Goal: Transaction & Acquisition: Book appointment/travel/reservation

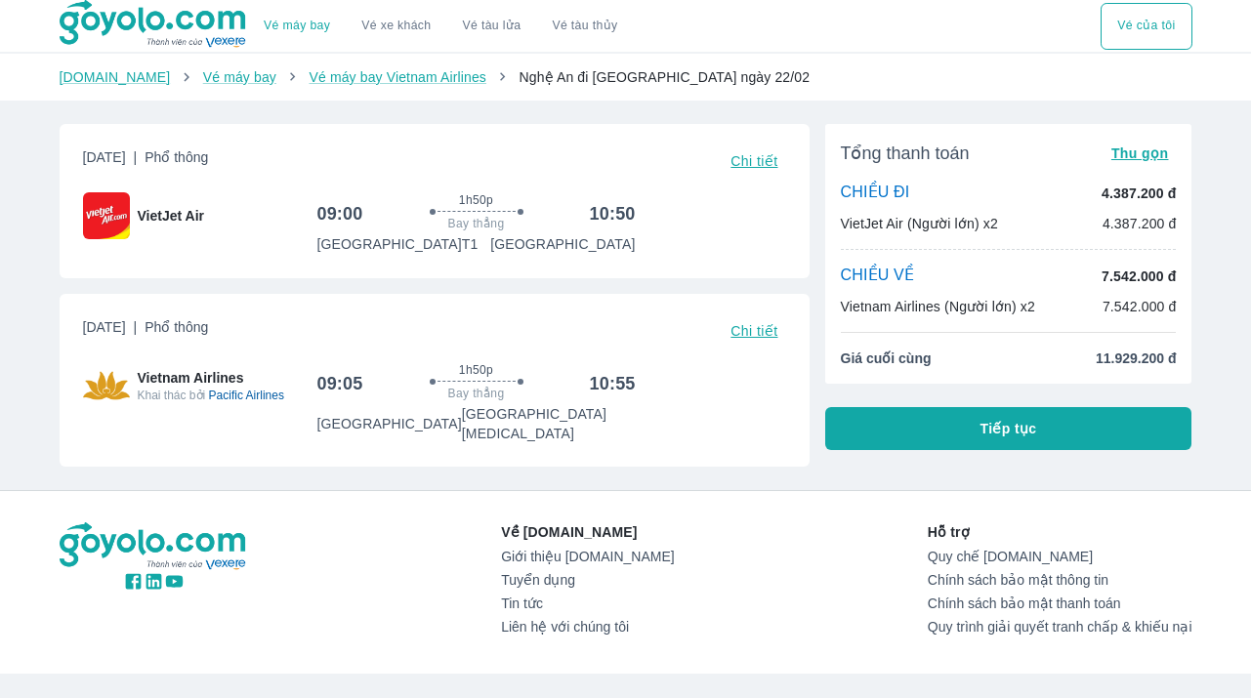
click at [635, 463] on div "Vé máy bay Vé xe khách Vé tàu lửa Vé tàu thủy Vé của tôi [DOMAIN_NAME] Vé máy b…" at bounding box center [625, 413] width 1251 height 826
click at [635, 463] on div "Vé máy bay Vé xe khách Vé tàu lửa Vé tàu thủy Vé của tôi Goyolo.com Vé máy bay …" at bounding box center [625, 413] width 1251 height 826
click at [759, 328] on span "Chi tiết" at bounding box center [753, 331] width 47 height 16
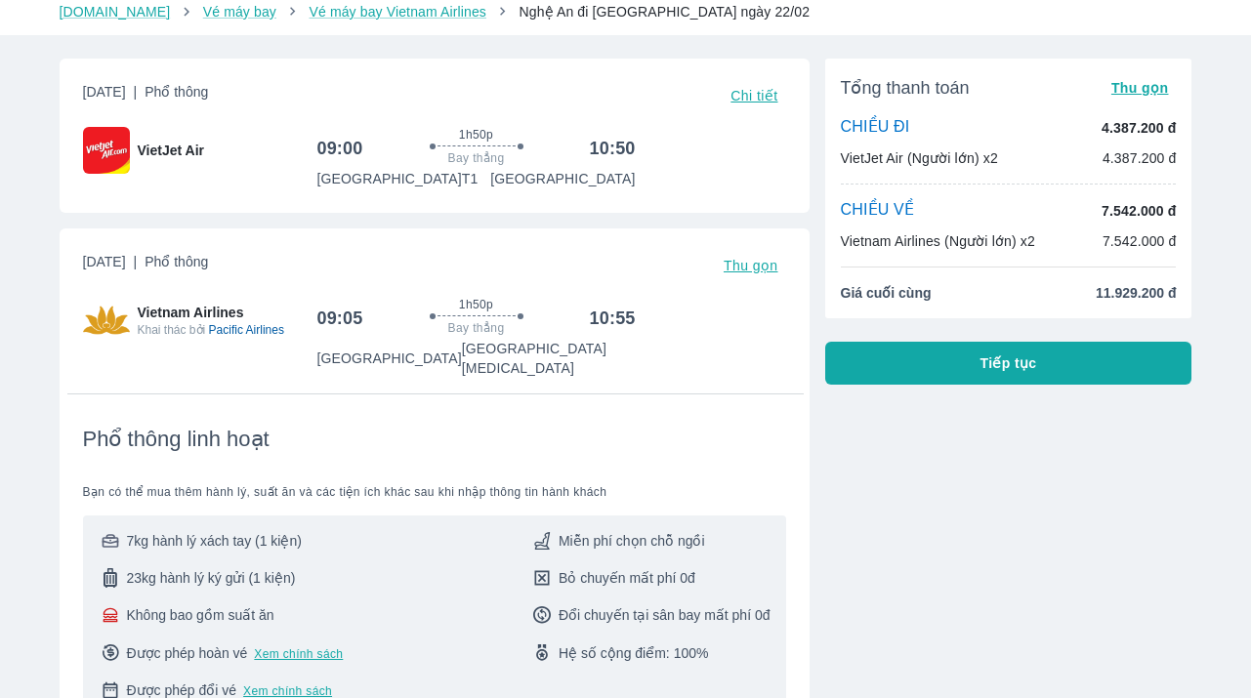
scroll to position [103, 0]
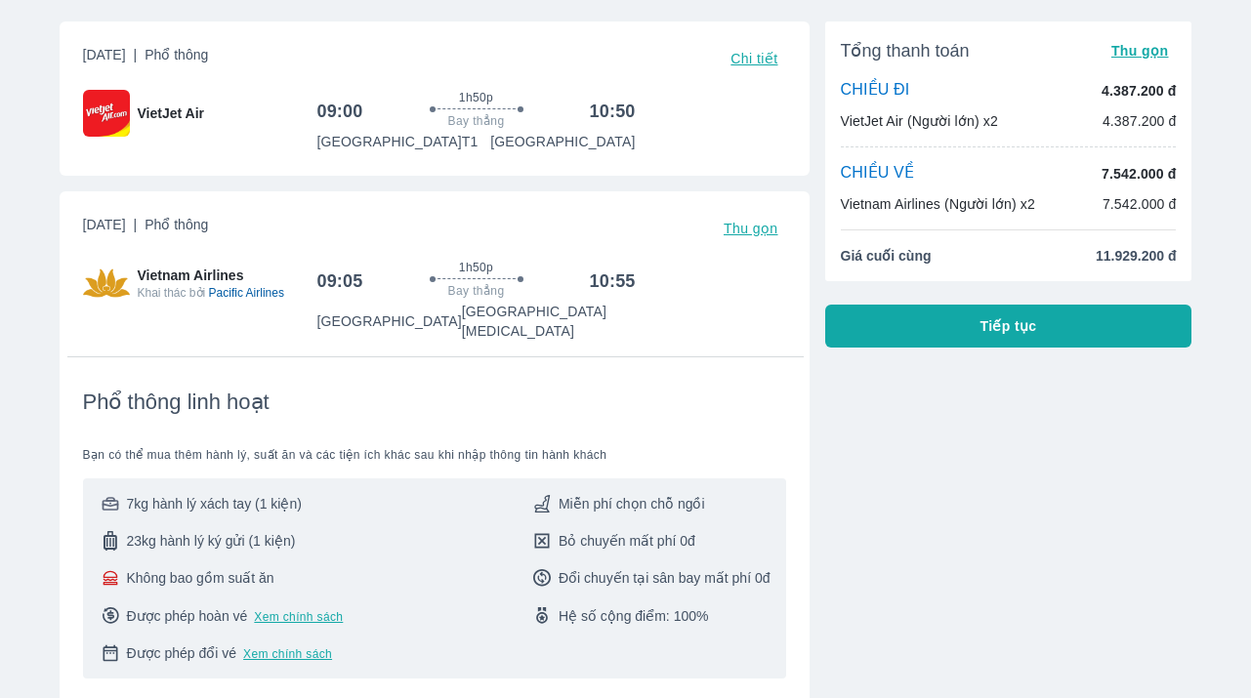
click at [617, 494] on span "Miễn phí chọn chỗ ngồi" at bounding box center [631, 504] width 146 height 20
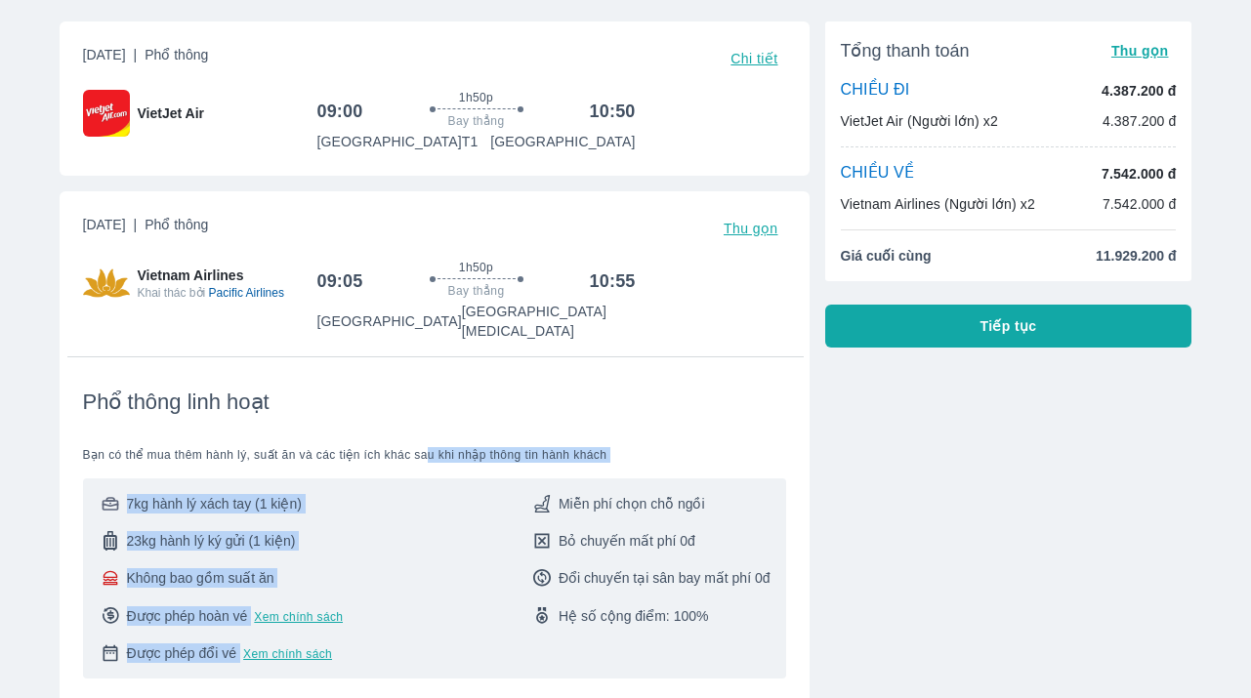
drag, startPoint x: 443, startPoint y: 436, endPoint x: 442, endPoint y: 467, distance: 30.3
click at [442, 467] on div "Phổ thông linh hoạt Bạn có thể mua thêm hành lý, suất ăn và các tiện ích khác s…" at bounding box center [434, 534] width 703 height 290
click at [442, 478] on div "7kg hành lý xách tay (1 kiện) 23kg hành lý ký gửi (1 kiện) Không bao gồm suất ă…" at bounding box center [434, 578] width 703 height 200
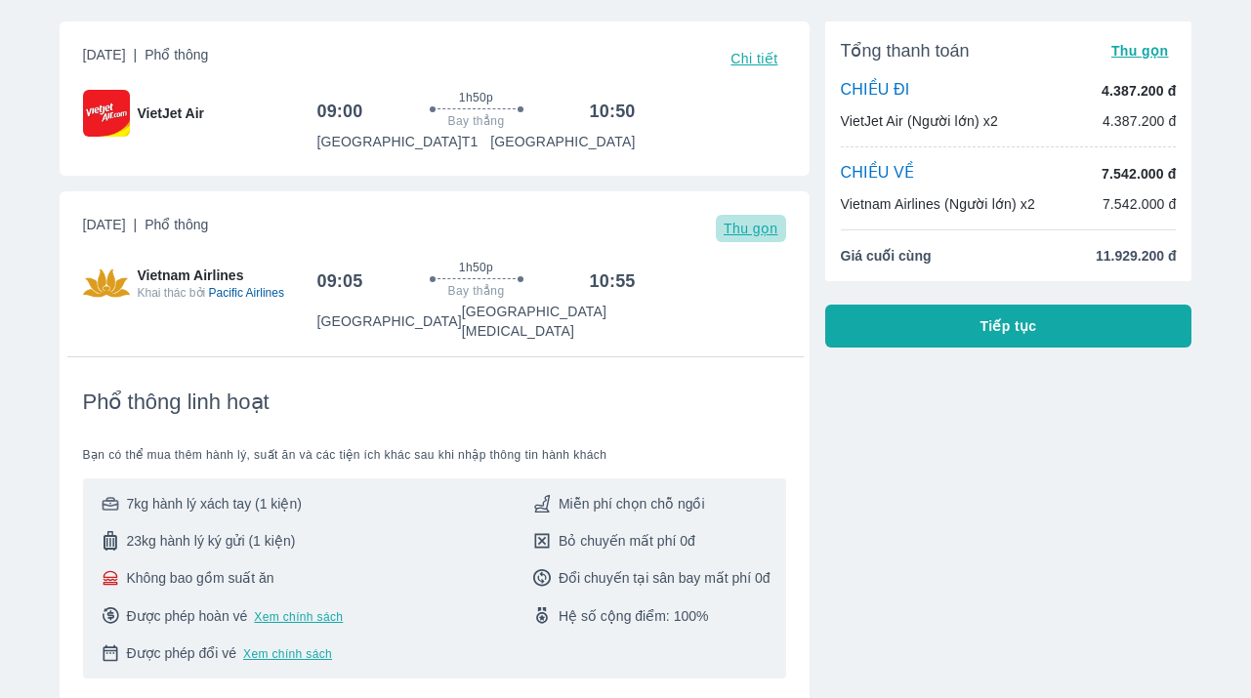
click at [766, 228] on span "Thu gọn" at bounding box center [750, 229] width 55 height 16
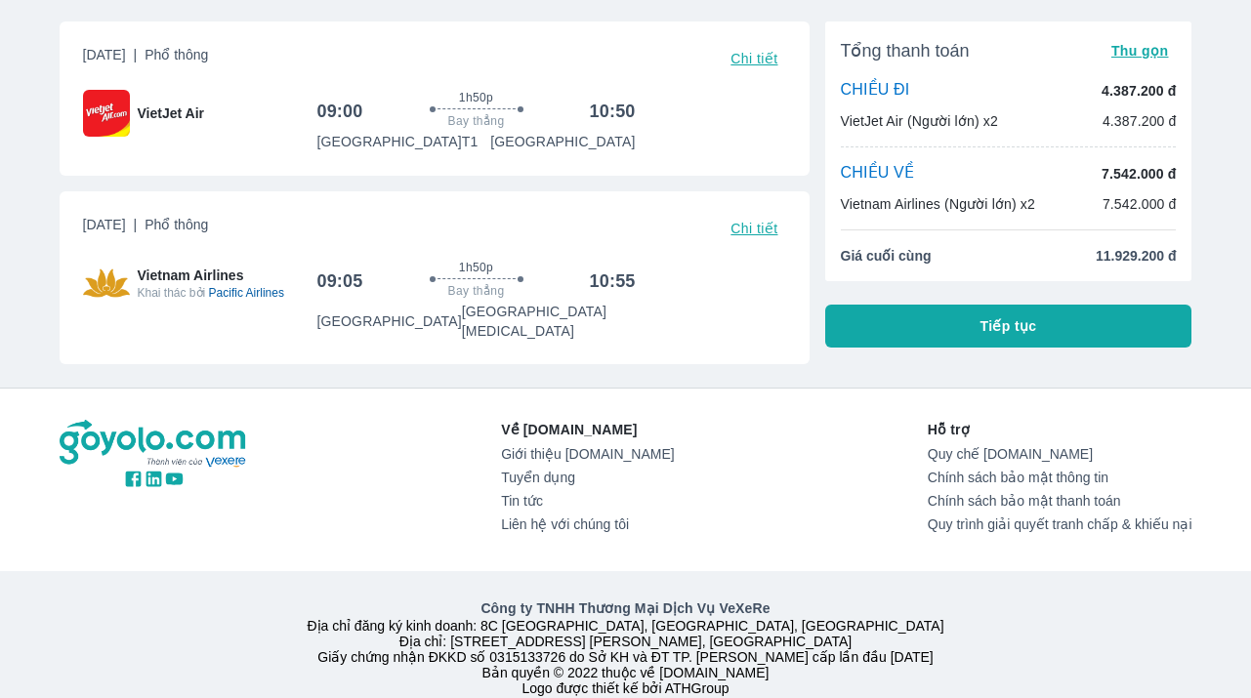
click at [768, 54] on span "Chi tiết" at bounding box center [753, 59] width 47 height 16
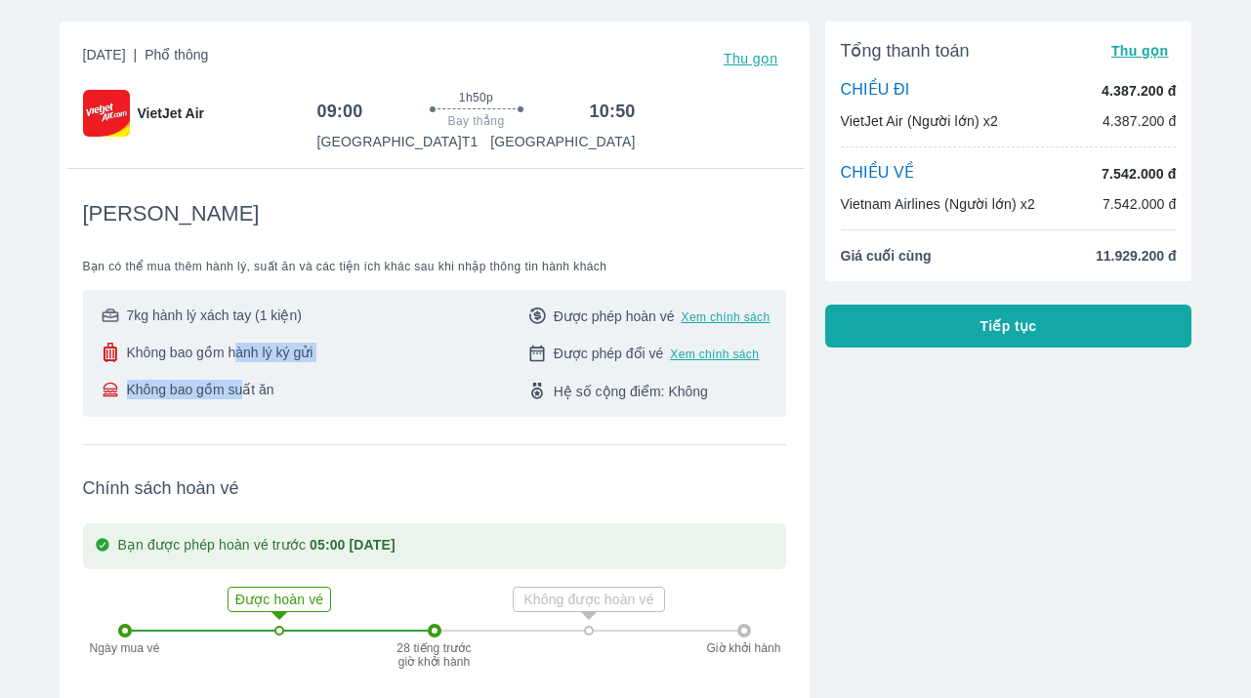
drag, startPoint x: 236, startPoint y: 344, endPoint x: 240, endPoint y: 381, distance: 37.3
click at [240, 381] on div "7kg hành lý xách tay (1 kiện) Không bao gồm hành lý ký gửi Không bao gồm suất ăn" at bounding box center [206, 354] width 215 height 96
click at [240, 381] on span "Không bao gồm suất ăn" at bounding box center [200, 390] width 147 height 20
click at [350, 403] on div "7kg hành lý xách tay (1 kiện) Không bao gồm hành lý ký gửi Không bao gồm suất ă…" at bounding box center [434, 353] width 703 height 127
click at [758, 42] on div "Thứ 4, 18 Thg 02 2026 | Phổ thông Thu gọn VietJet Air 09:00 1h50p Bay thẳng 10:…" at bounding box center [435, 537] width 750 height 1032
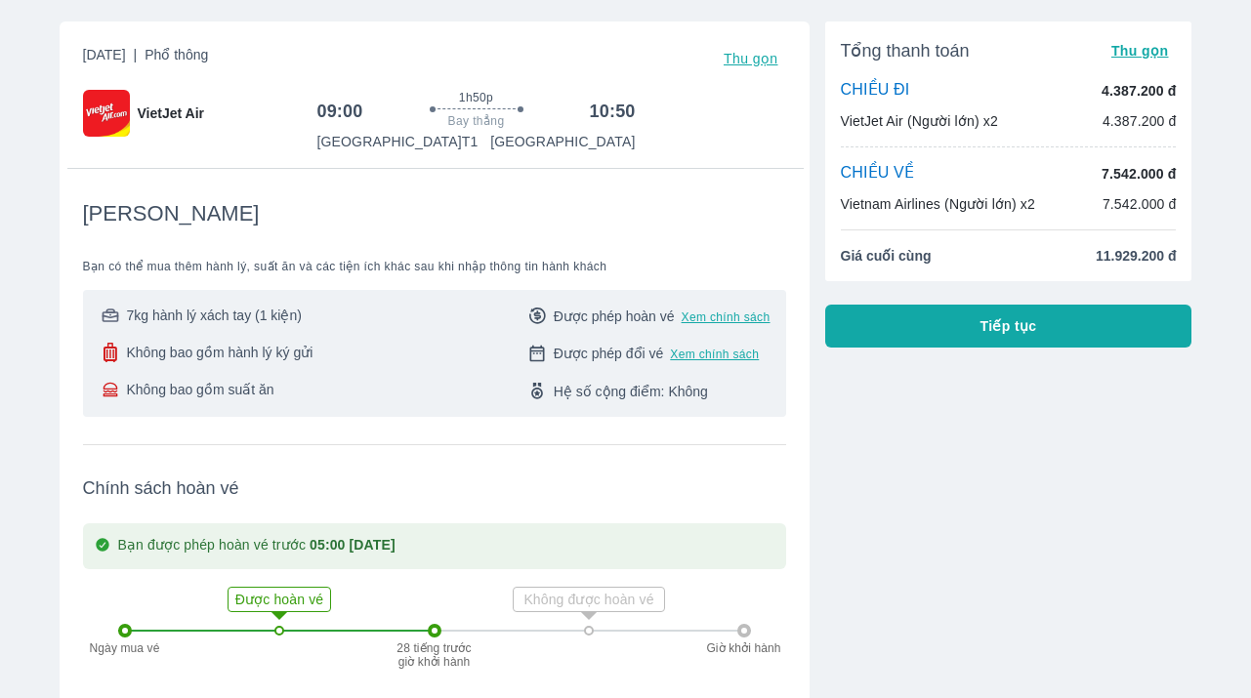
click at [756, 62] on span "Thu gọn" at bounding box center [750, 59] width 55 height 16
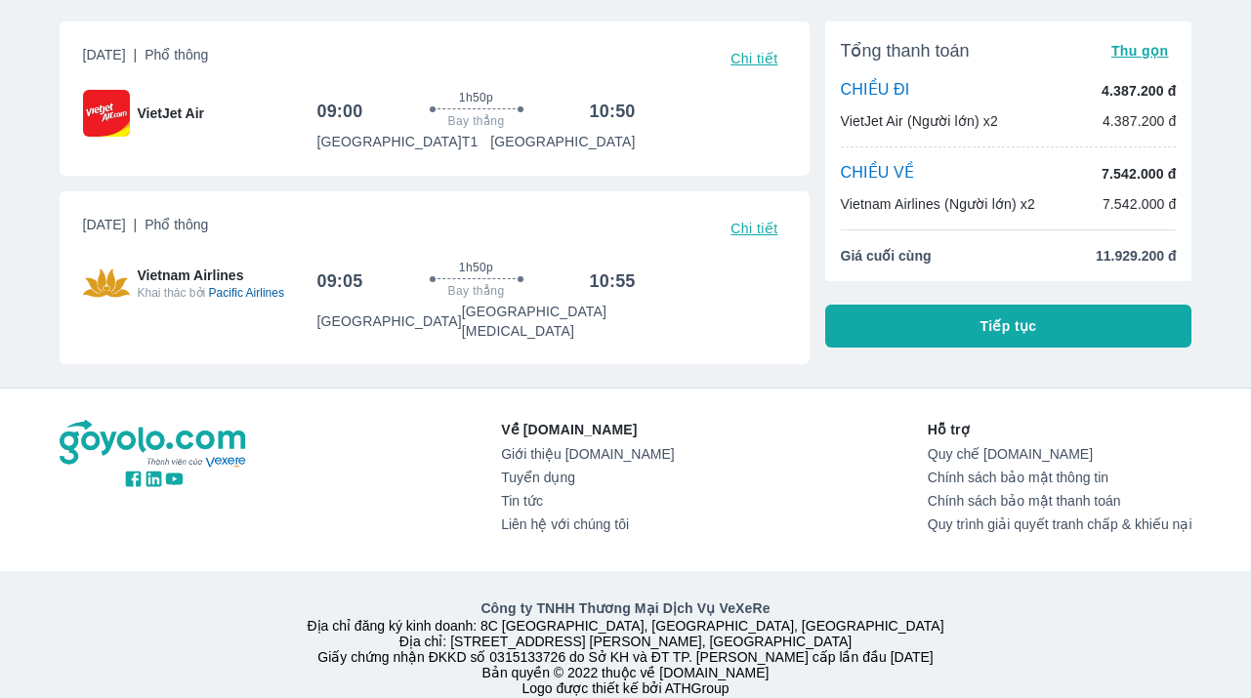
click at [372, 571] on div "Công ty TNHH Thương Mại Dịch Vụ VeXeRe Địa chỉ đăng ký kinh doanh: 8C Chữ Đồng …" at bounding box center [625, 647] width 1251 height 152
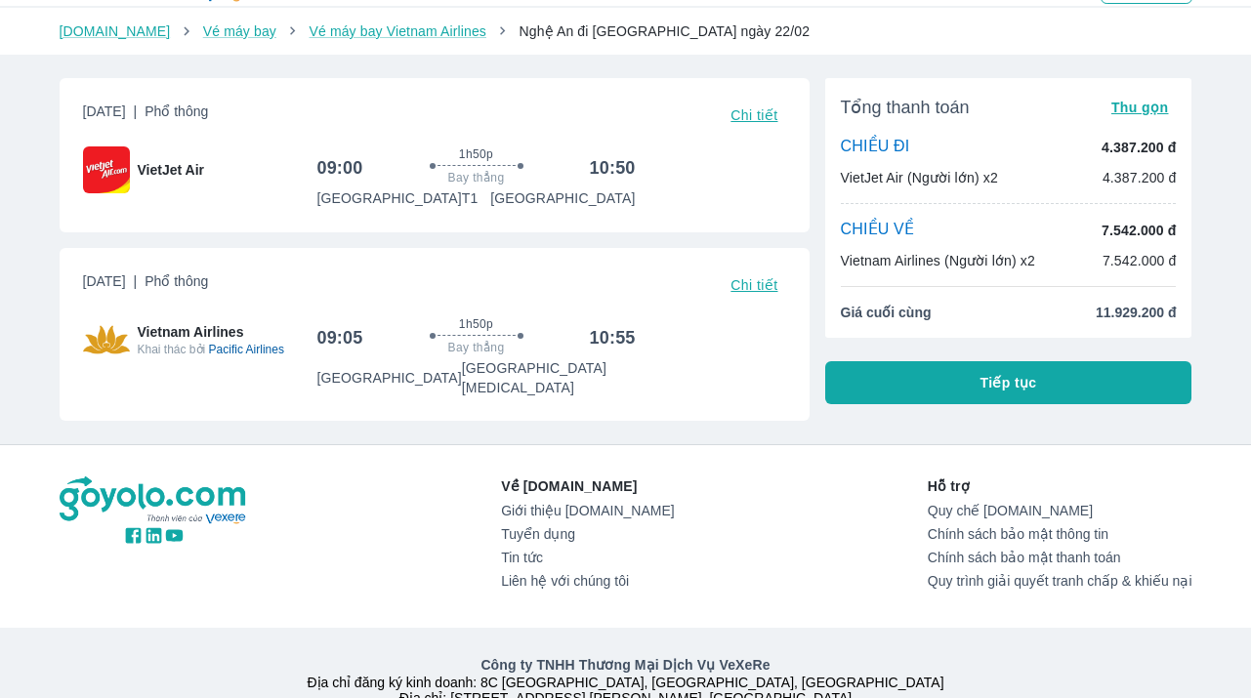
scroll to position [0, 0]
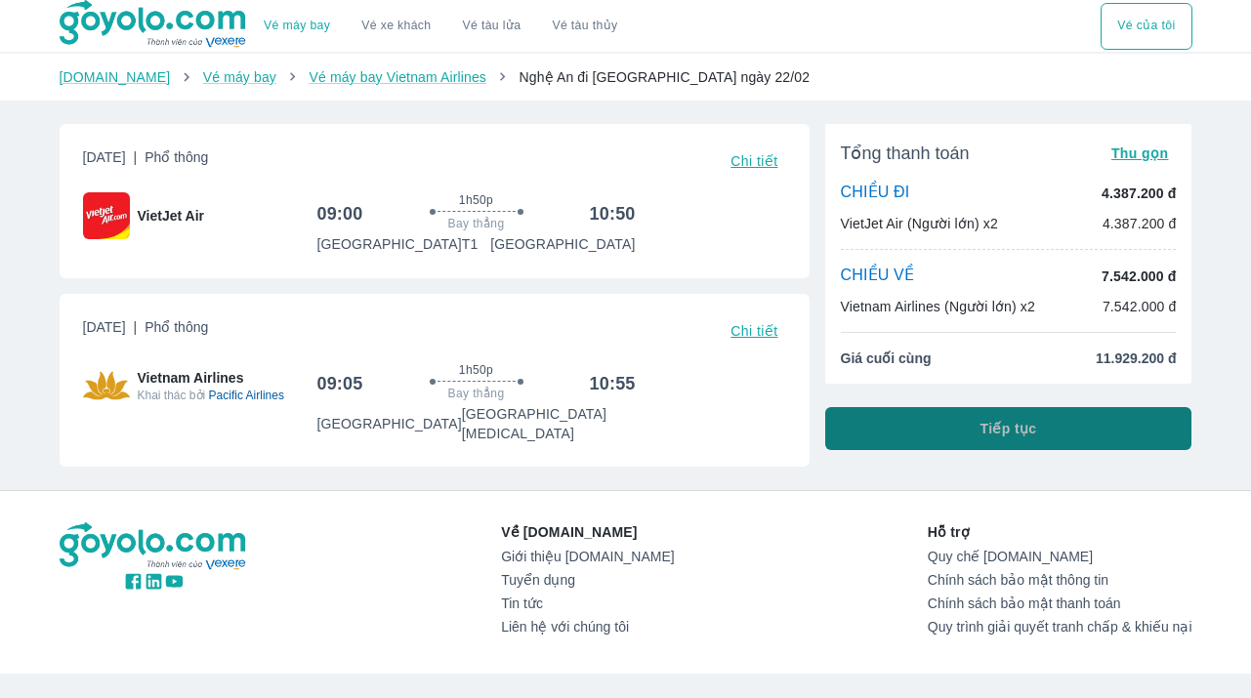
click at [1012, 418] on button "Tiếp tục" at bounding box center [1008, 428] width 367 height 43
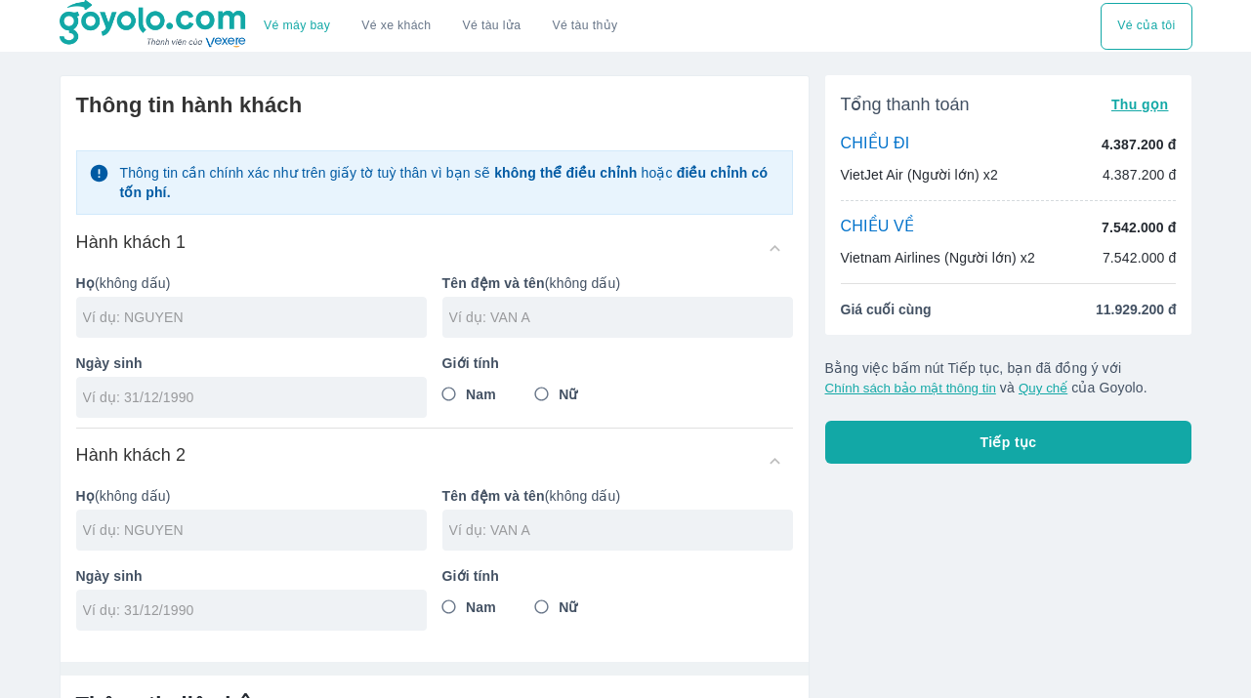
click at [40, 312] on div "Vé máy bay Vé xe khách Vé tàu lửa Vé tàu thủy Vé của tôi Thông tin hành khách T…" at bounding box center [625, 469] width 1251 height 938
click at [172, 319] on input "text" at bounding box center [255, 318] width 344 height 20
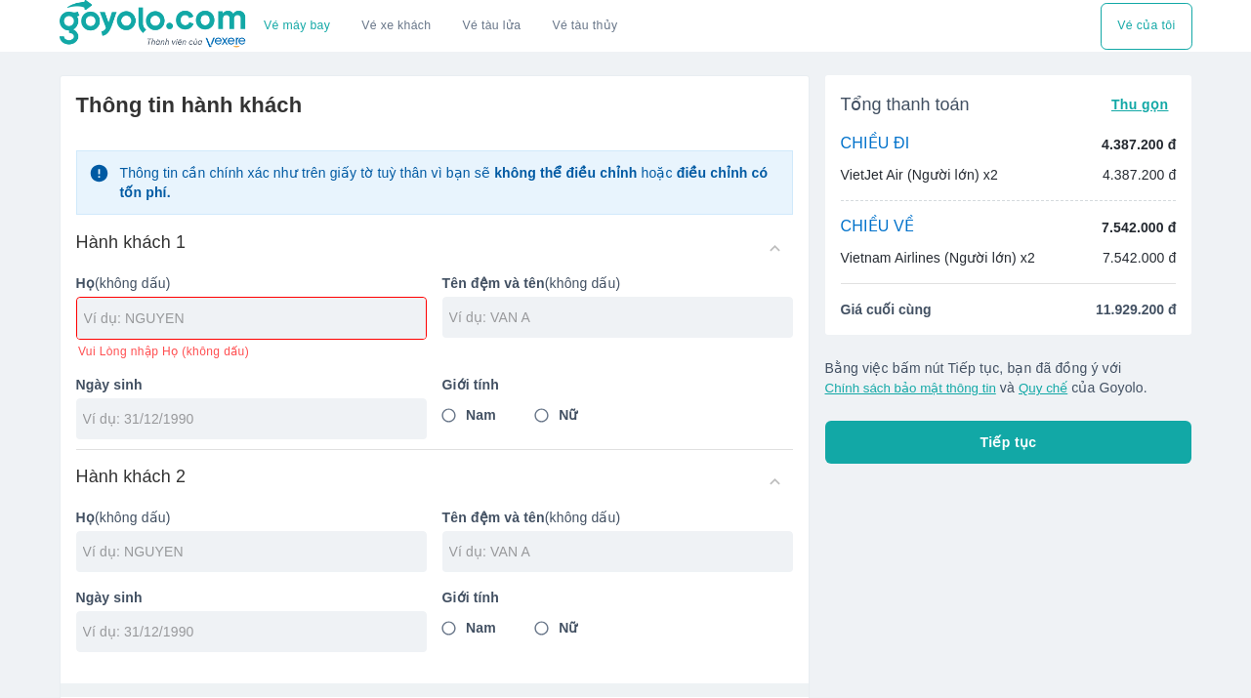
click at [13, 350] on div "Vé máy bay Vé xe khách Vé tàu lửa Vé tàu thủy Vé của tôi Thông tin hành khách T…" at bounding box center [625, 480] width 1251 height 960
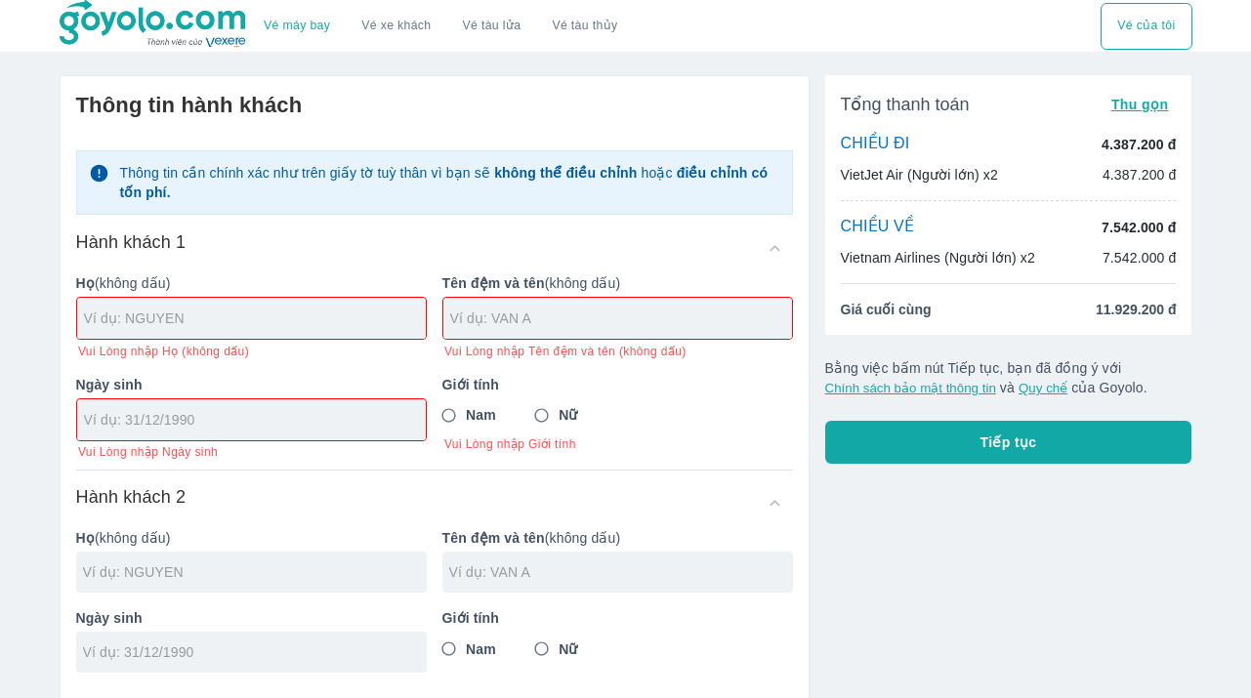
click at [42, 348] on div "Vé máy bay Vé xe khách Vé tàu lửa Vé tàu thủy Vé của tôi Thông tin hành khách T…" at bounding box center [625, 490] width 1251 height 980
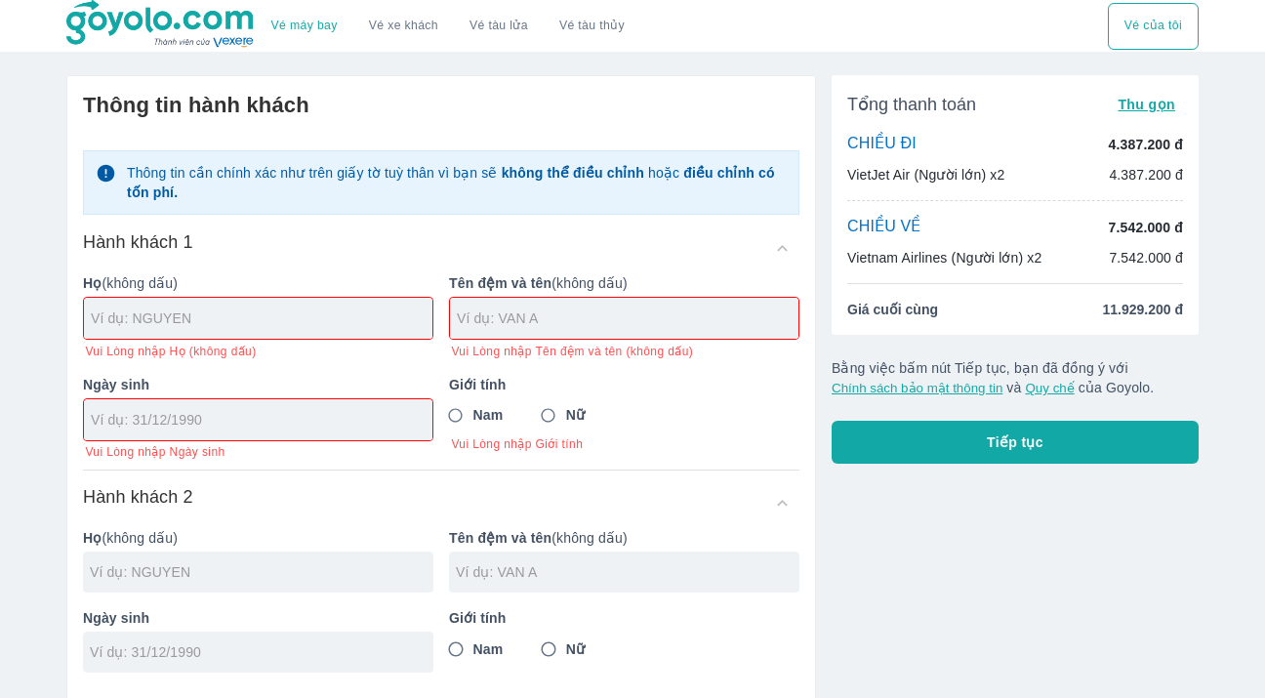
click at [19, 291] on div "Vé máy bay Vé xe khách Vé tàu lửa Vé tàu thủy Vé của tôi Thông tin hành khách T…" at bounding box center [632, 490] width 1265 height 980
click at [28, 347] on div "Vé máy bay Vé xe khách Vé tàu lửa Vé tàu thủy Vé của tôi Thông tin hành khách T…" at bounding box center [632, 490] width 1265 height 980
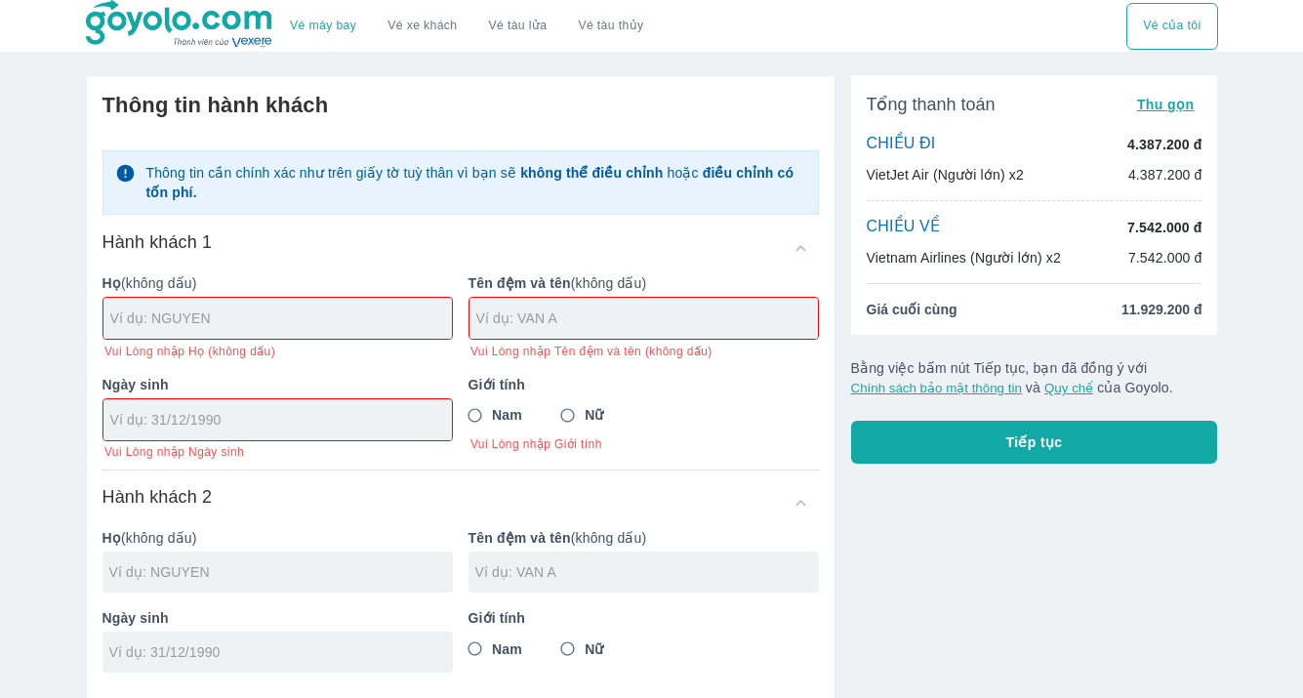
click at [44, 432] on div "Vé máy bay Vé xe khách Vé tàu lửa Vé tàu thủy Vé của tôi Thông tin hành khách T…" at bounding box center [651, 490] width 1303 height 980
click at [100, 45] on img at bounding box center [180, 24] width 189 height 49
